Goal: Information Seeking & Learning: Compare options

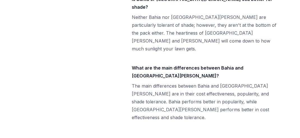
scroll to position [2302, 0]
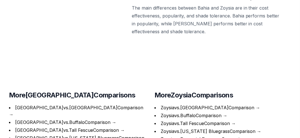
scroll to position [2274, 0]
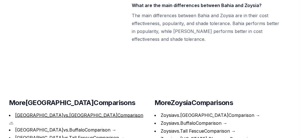
click at [27, 112] on link "Bahia vs. Bermuda Comparison" at bounding box center [79, 115] width 128 height 6
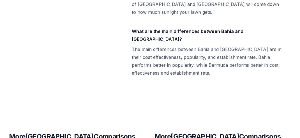
scroll to position [2246, 0]
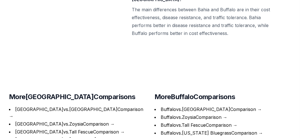
scroll to position [2246, 0]
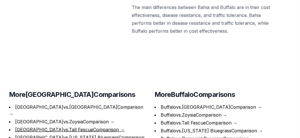
click at [23, 126] on link "Bahia vs. Tall Fescue Comparison" at bounding box center [67, 129] width 104 height 6
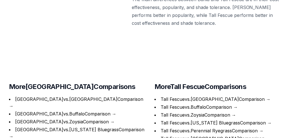
scroll to position [2302, 0]
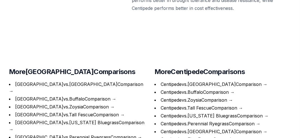
scroll to position [2302, 0]
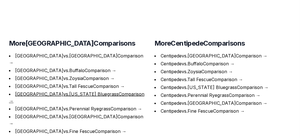
click at [47, 91] on link "Bahia vs. [US_STATE] Bluegrass Comparison" at bounding box center [79, 94] width 129 height 6
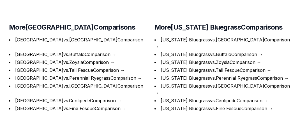
scroll to position [2414, 0]
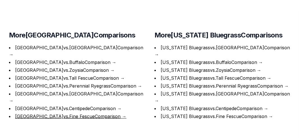
click at [44, 113] on link "Bahia vs. Fine Fescue Comparison" at bounding box center [68, 116] width 106 height 6
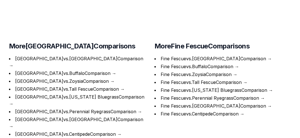
scroll to position [2321, 0]
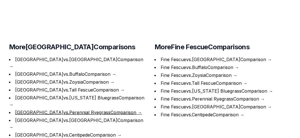
click at [46, 109] on link "Bahia vs. Perennial Ryegrass Comparison" at bounding box center [75, 112] width 121 height 6
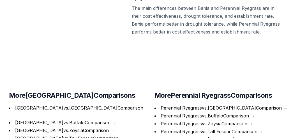
scroll to position [2414, 0]
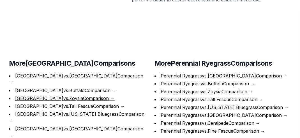
click at [45, 95] on link "Bahia vs. Zoysia Comparison" at bounding box center [62, 98] width 94 height 6
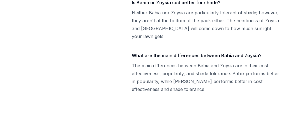
scroll to position [2274, 0]
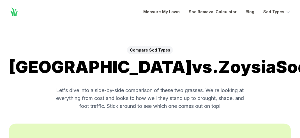
scroll to position [2268, 0]
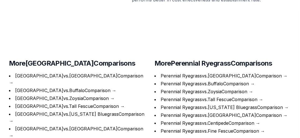
scroll to position [2470, 0]
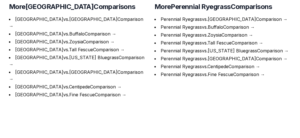
scroll to position [2264, 0]
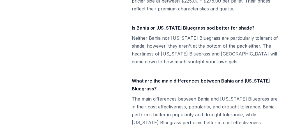
scroll to position [2412, 0]
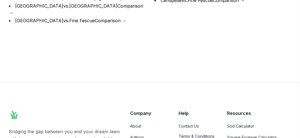
scroll to position [2302, 0]
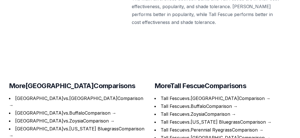
scroll to position [2313, 0]
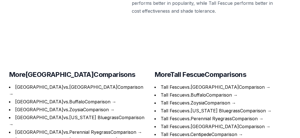
scroll to position [2235, 0]
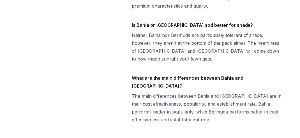
scroll to position [2245, 0]
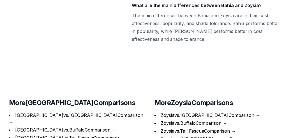
scroll to position [2277, 0]
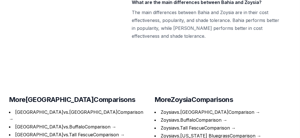
scroll to position [2307, 0]
